Goal: Task Accomplishment & Management: Use online tool/utility

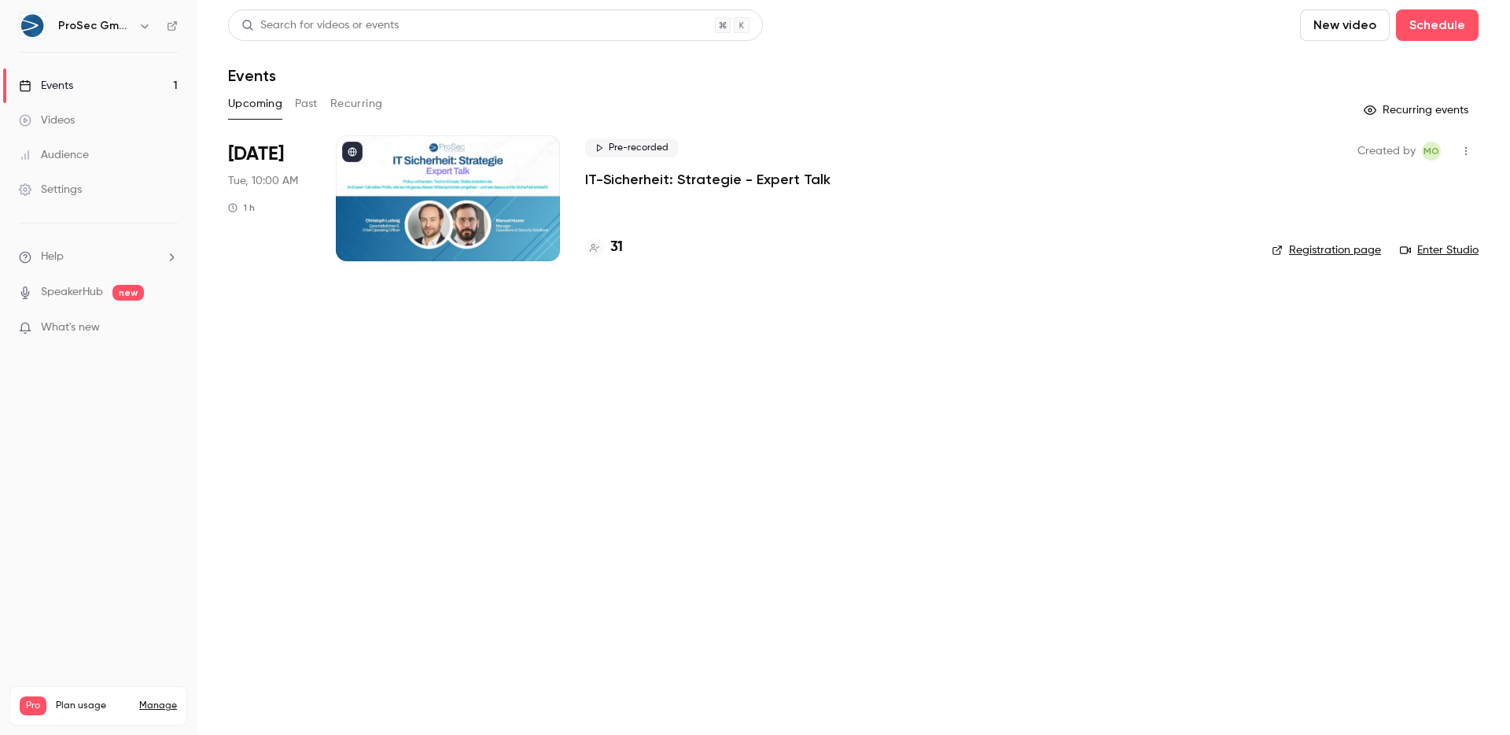
click at [669, 177] on p "IT-Sicherheit: Strategie - Expert Talk" at bounding box center [707, 179] width 245 height 19
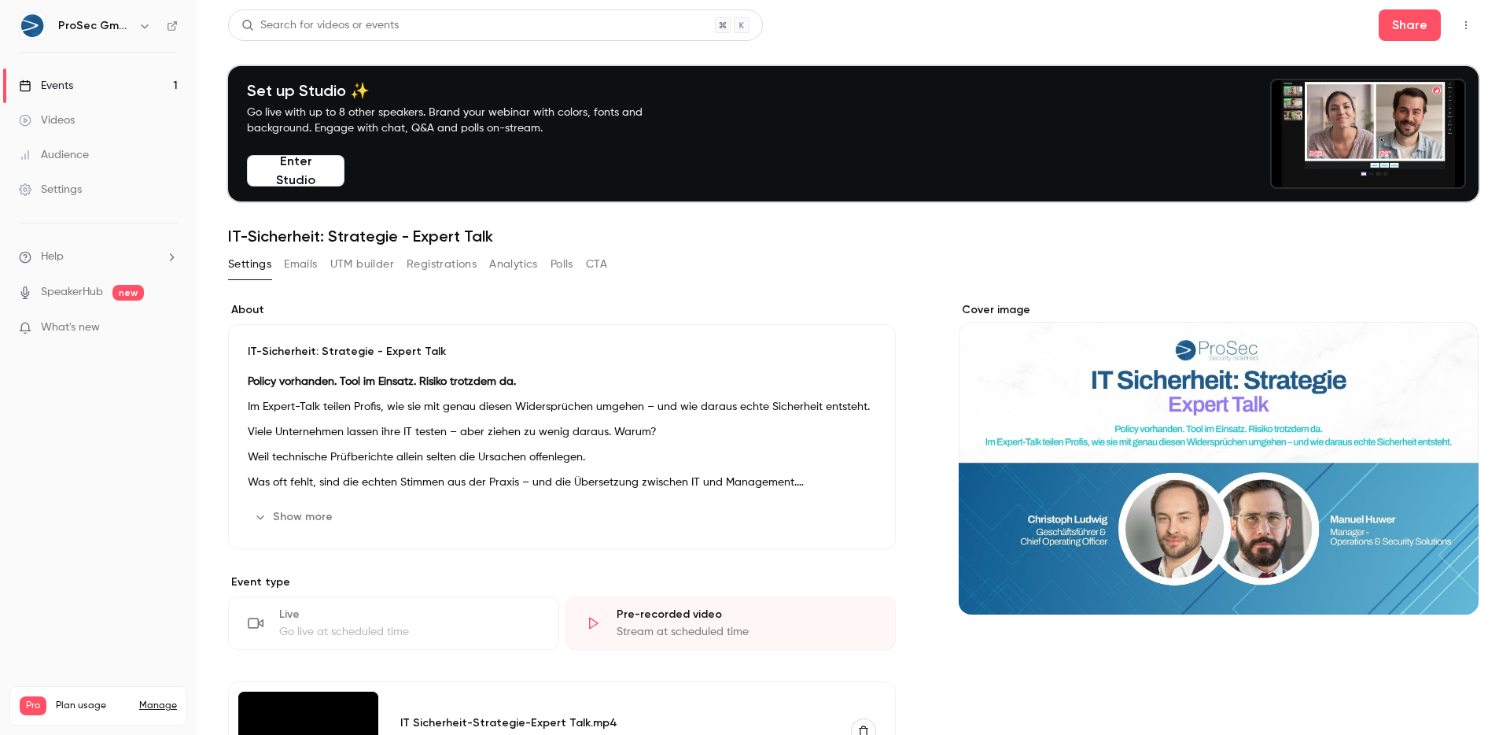
scroll to position [184, 0]
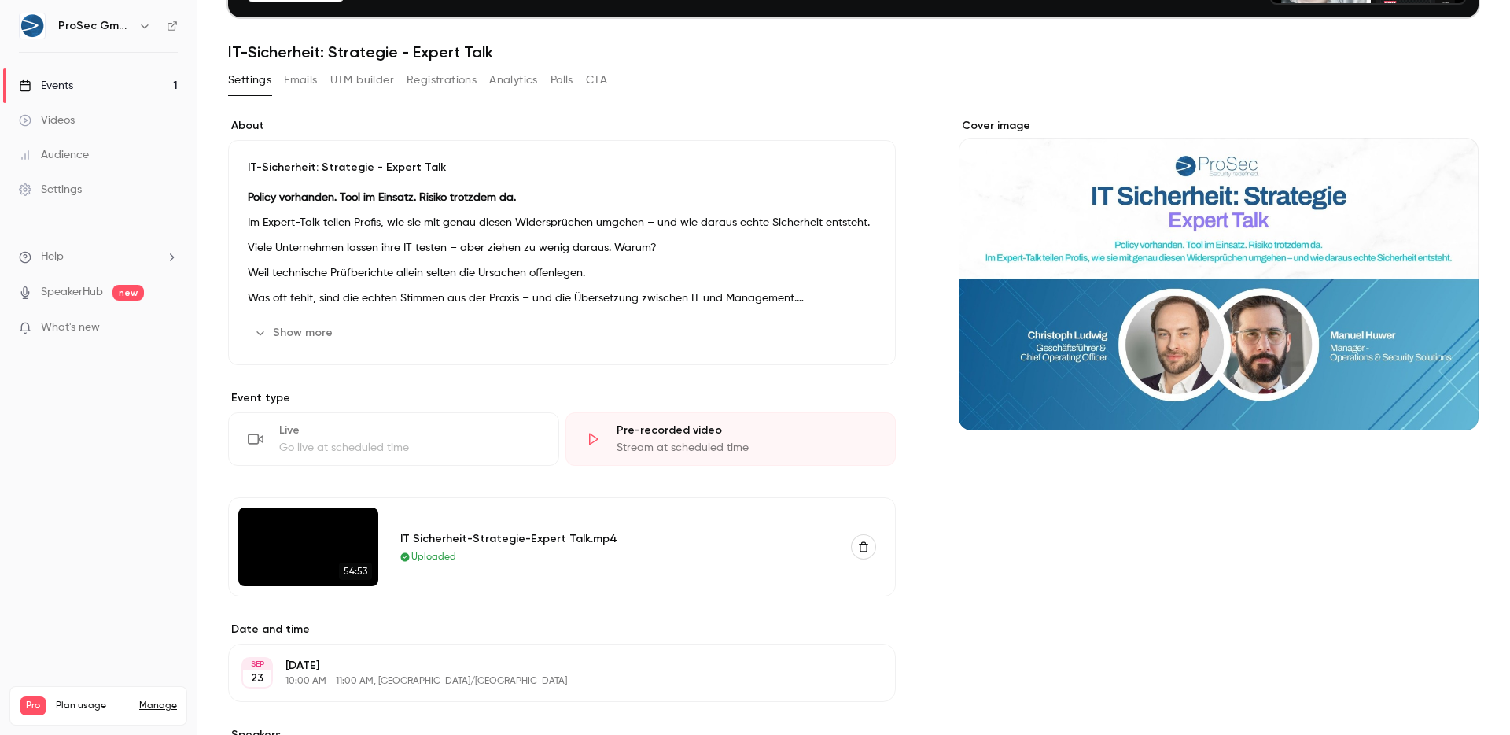
click at [355, 539] on img at bounding box center [308, 546] width 140 height 79
click at [301, 537] on img at bounding box center [308, 546] width 140 height 79
click at [429, 536] on div "IT Sicherheit-Strategie-Expert Talk.mp4" at bounding box center [616, 538] width 433 height 17
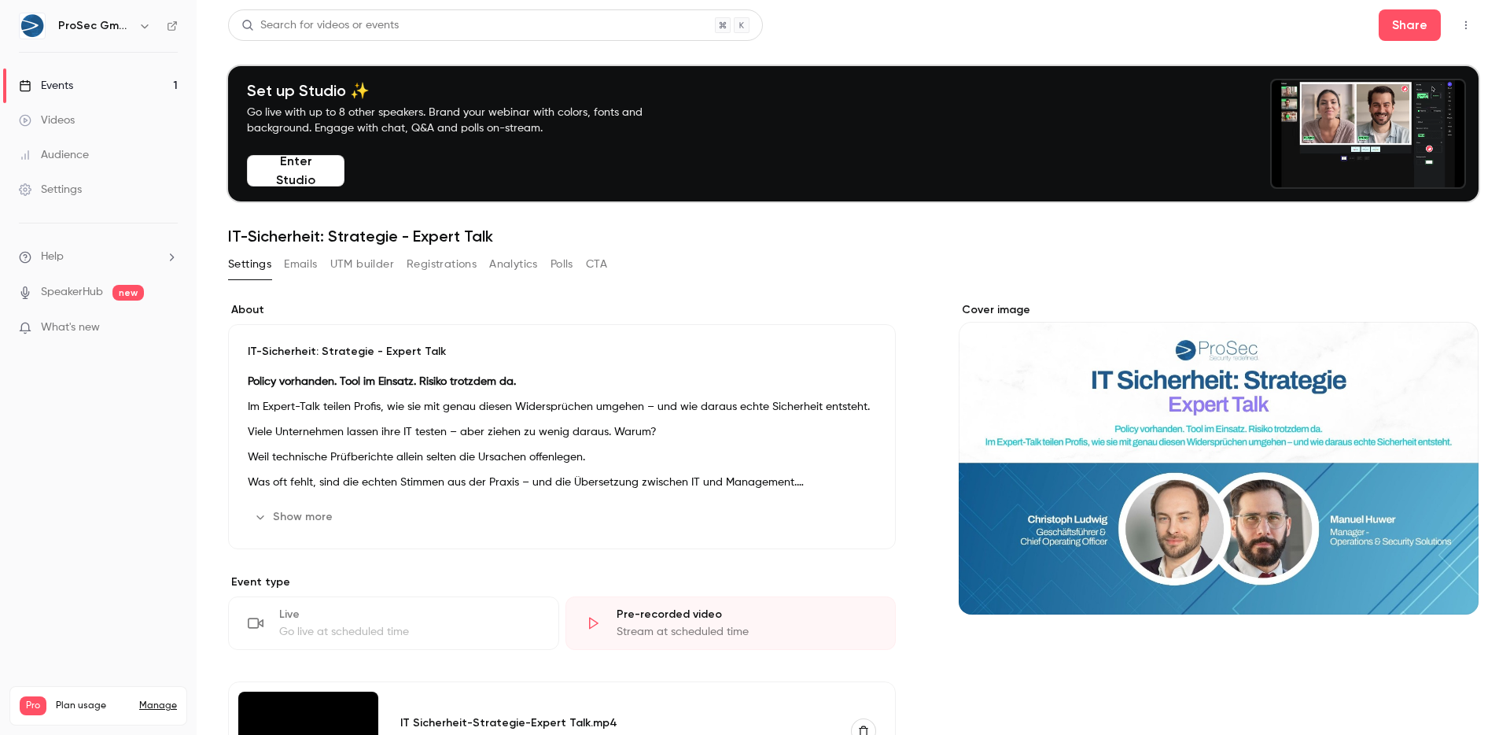
scroll to position [154, 0]
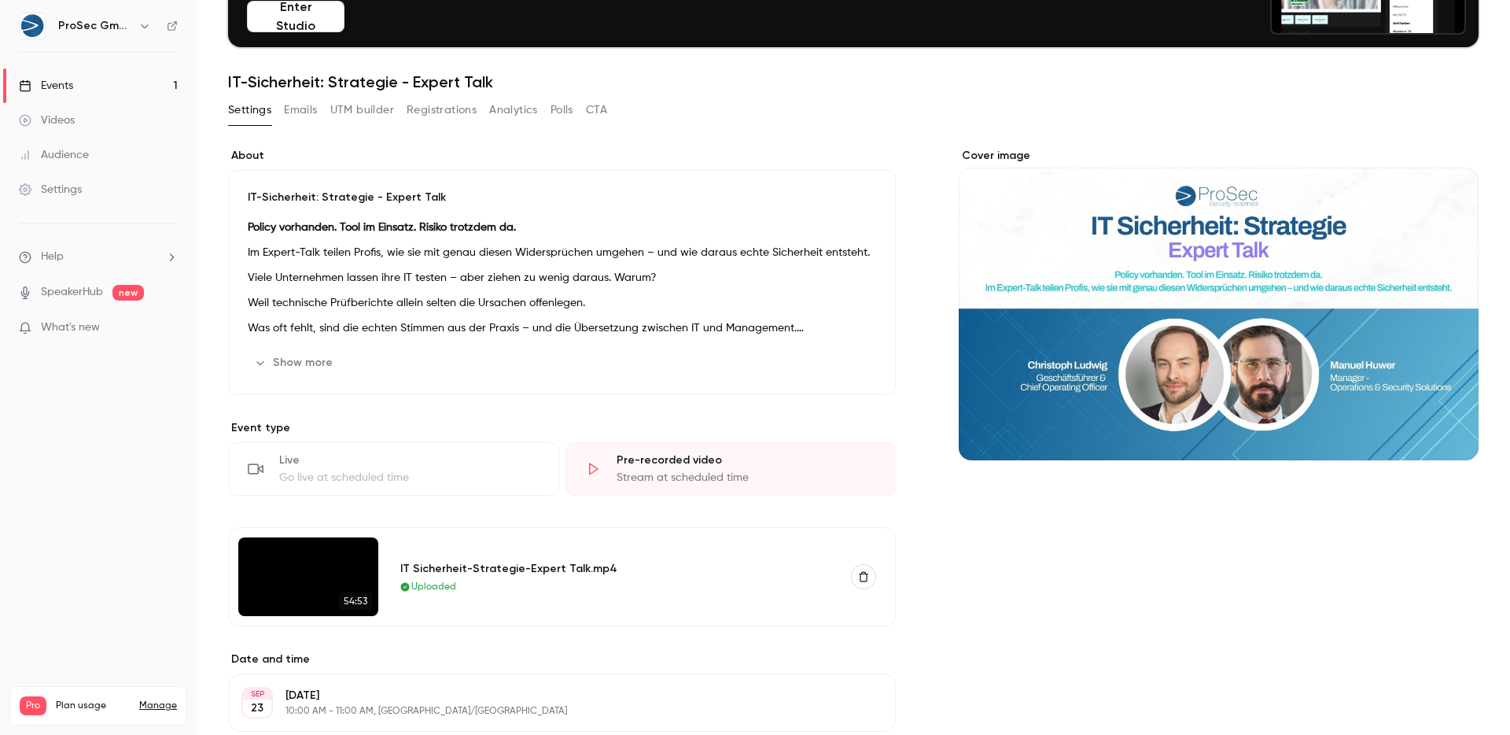
click at [312, 586] on img at bounding box center [308, 576] width 140 height 79
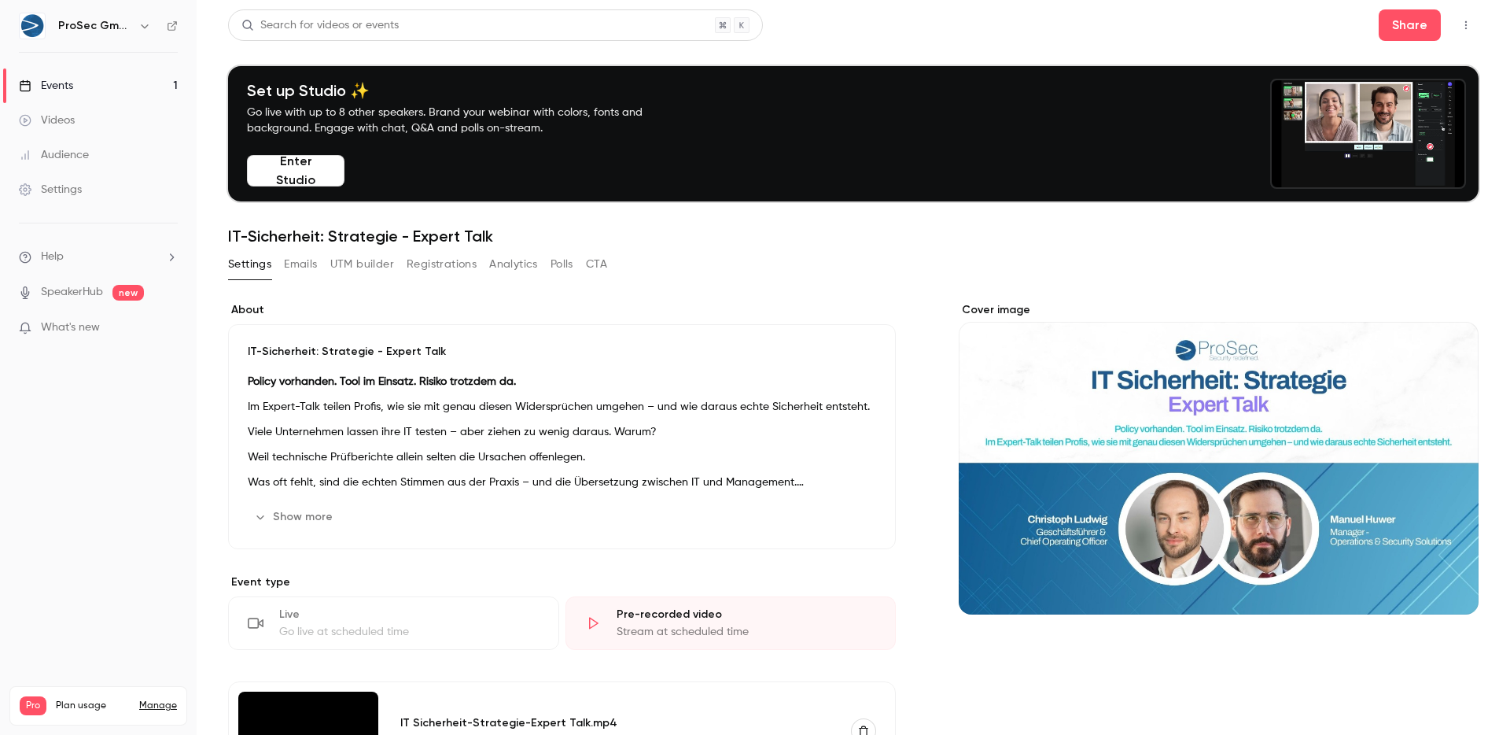
click at [1462, 20] on button "button" at bounding box center [1465, 25] width 25 height 25
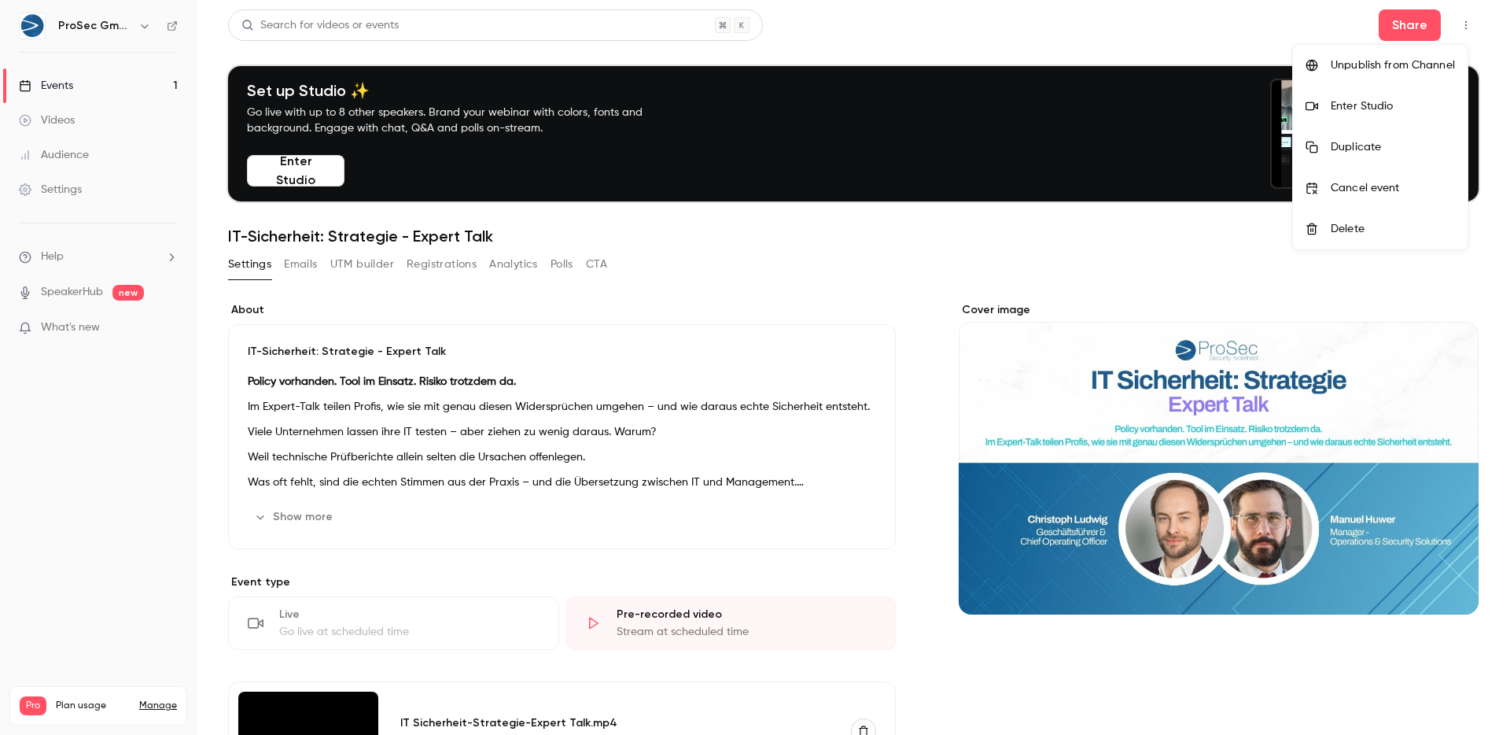
click at [1459, 22] on div at bounding box center [755, 367] width 1510 height 735
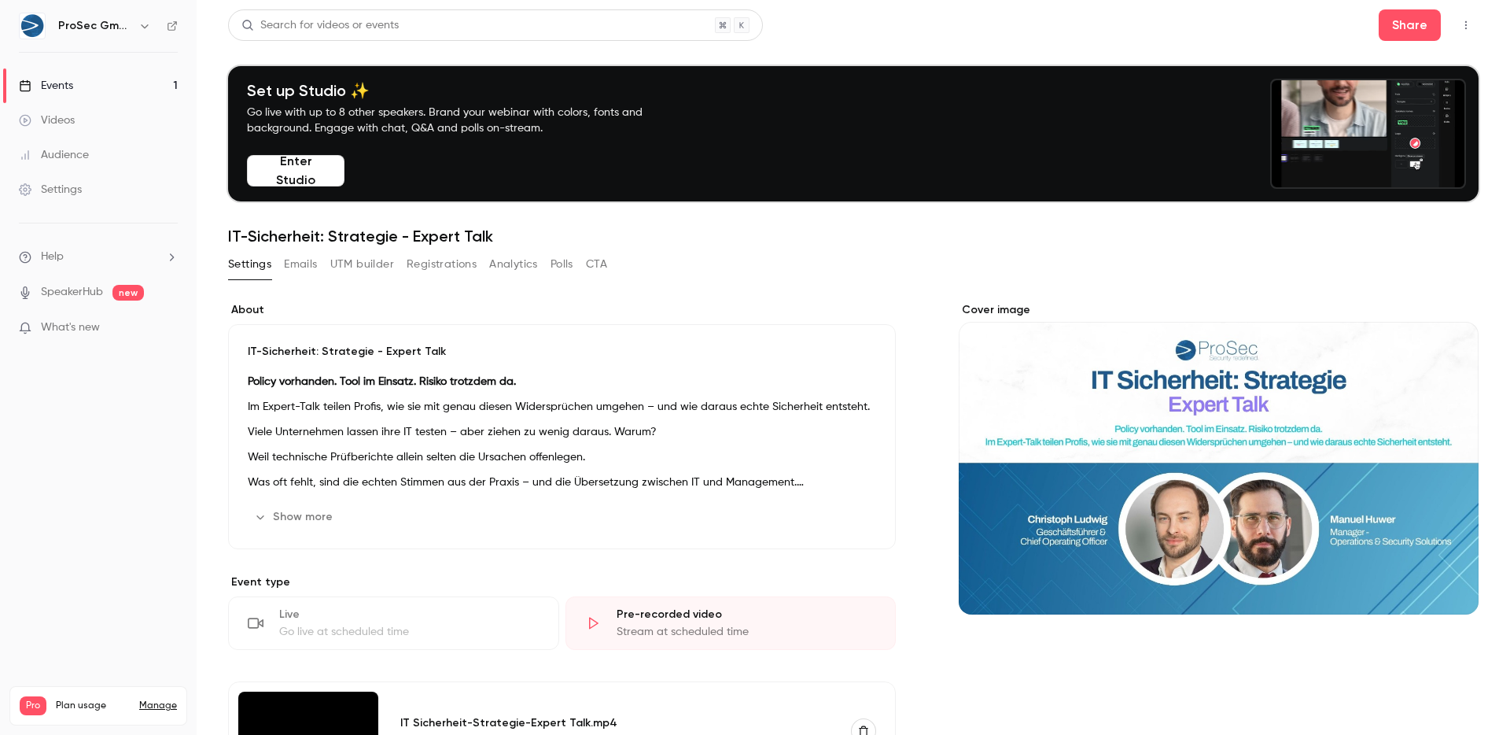
click at [1460, 23] on icon "button" at bounding box center [1466, 25] width 13 height 11
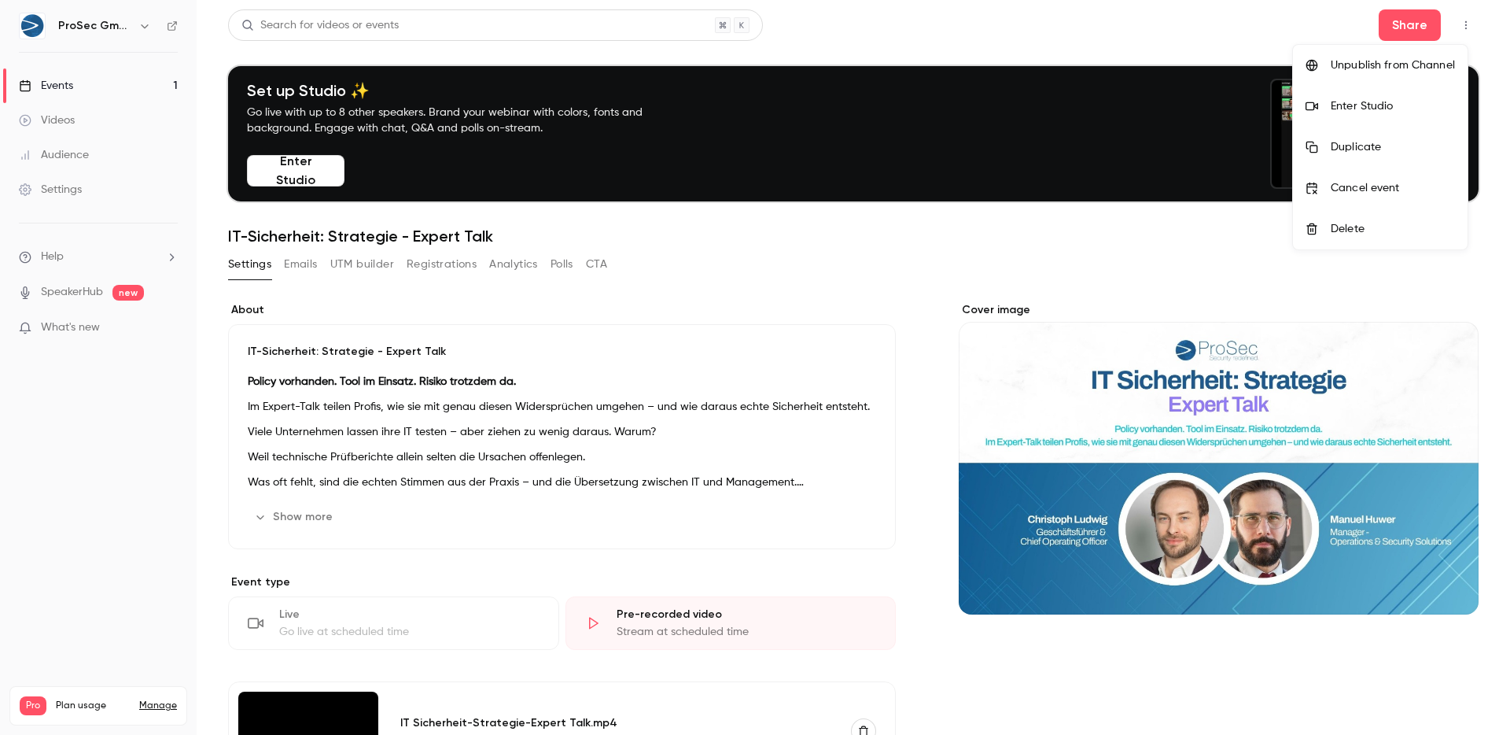
click at [1392, 109] on div "Enter Studio" at bounding box center [1393, 106] width 124 height 16
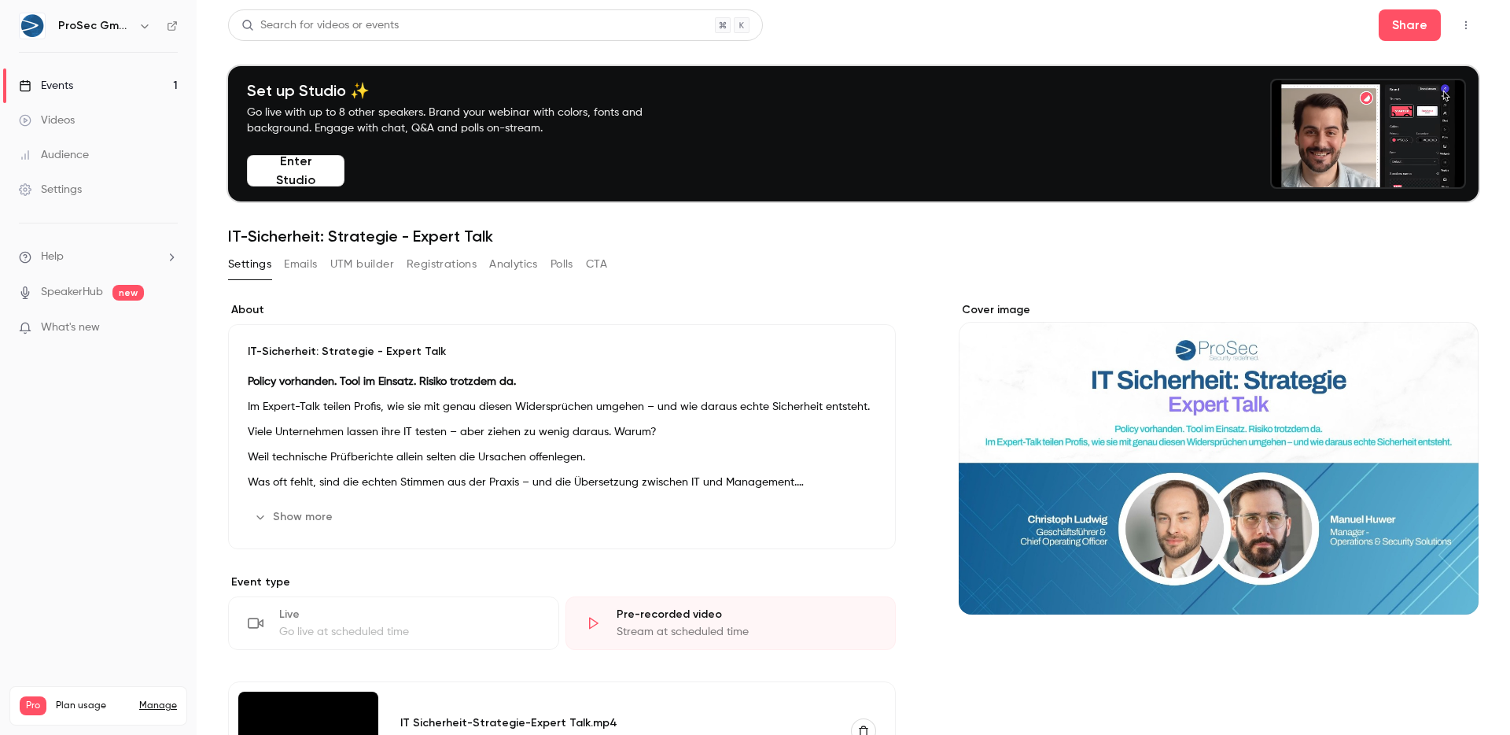
click at [67, 92] on div "Events" at bounding box center [46, 86] width 54 height 16
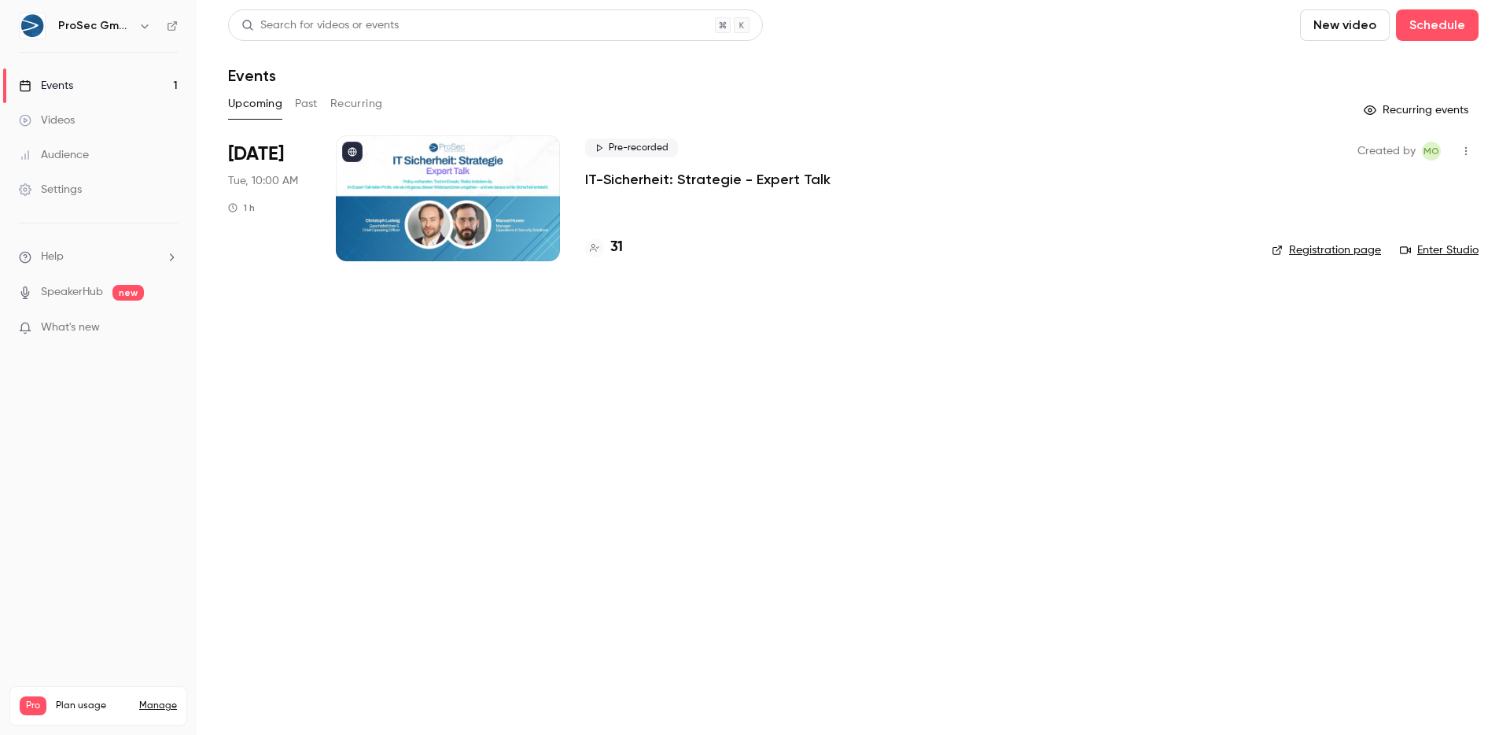
click at [614, 245] on h4 "31" at bounding box center [616, 247] width 13 height 21
click at [610, 241] on h4 "31" at bounding box center [616, 247] width 13 height 21
